Goal: Task Accomplishment & Management: Manage account settings

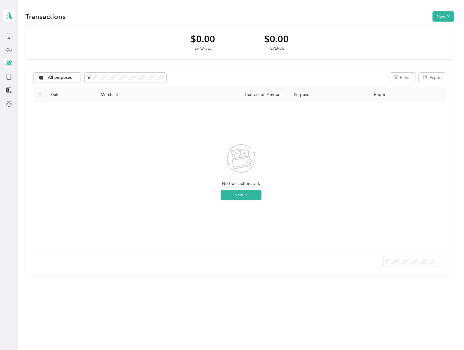
click at [55, 78] on span "All purposes" at bounding box center [60, 78] width 24 height 4
click at [89, 78] on rect at bounding box center [88, 78] width 1 height 1
click at [446, 18] on button "New" at bounding box center [443, 16] width 22 height 10
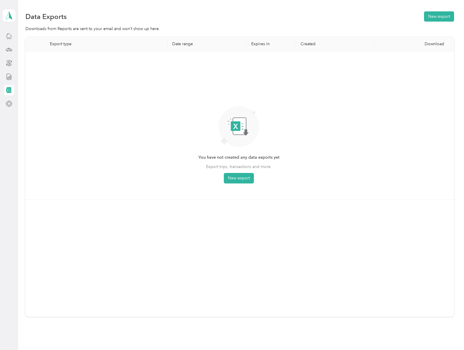
click at [9, 15] on polygon at bounding box center [10, 15] width 3 height 8
click at [239, 127] on icon at bounding box center [236, 126] width 10 height 10
